Goal: Information Seeking & Learning: Learn about a topic

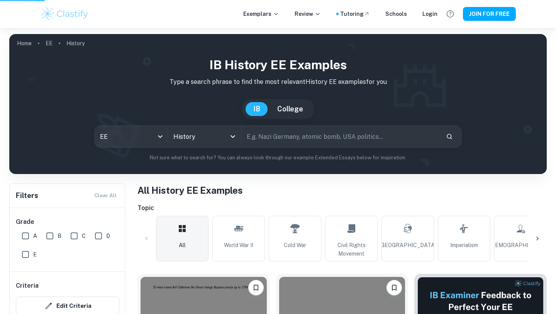
scroll to position [132, 0]
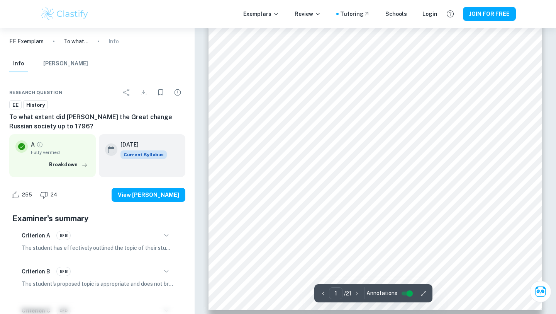
scroll to position [201, 0]
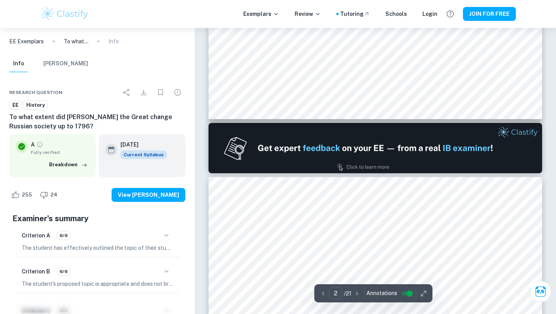
type input "1"
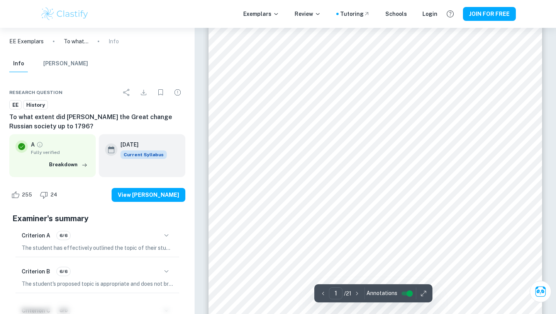
scroll to position [112, 0]
